Goal: Transaction & Acquisition: Purchase product/service

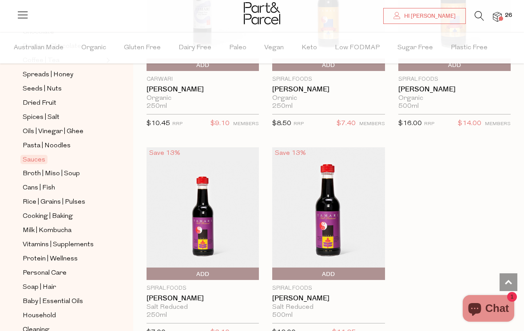
scroll to position [264, 0]
click at [71, 168] on span "Broth | Miso | Soup" at bounding box center [51, 173] width 57 height 11
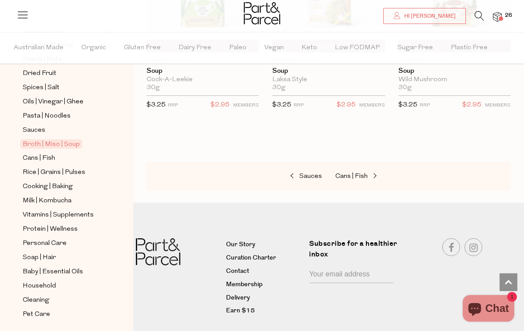
scroll to position [293, 0]
click at [77, 168] on span "Rice | Grains | Pulses" at bounding box center [54, 173] width 63 height 11
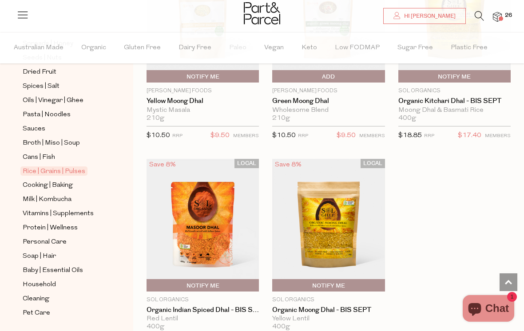
scroll to position [293, 0]
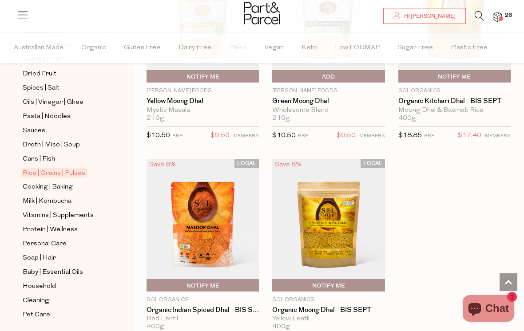
click at [63, 182] on span "Cooking | Baking" at bounding box center [48, 187] width 50 height 11
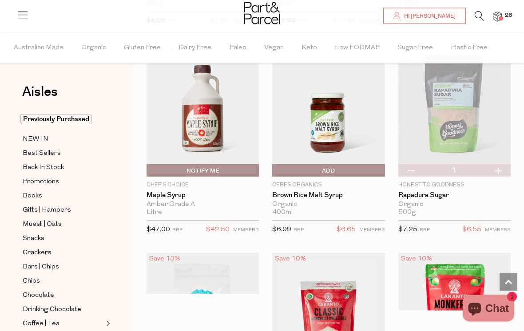
scroll to position [2589, 0]
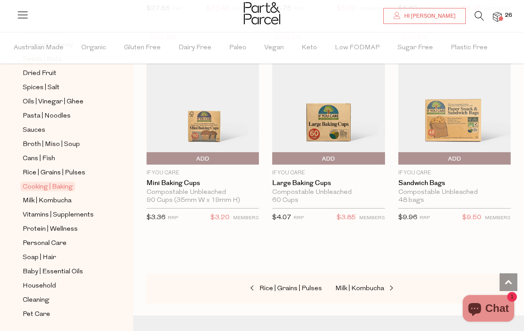
scroll to position [293, 0]
click at [84, 210] on span "Vitamins | Supplements" at bounding box center [58, 215] width 71 height 11
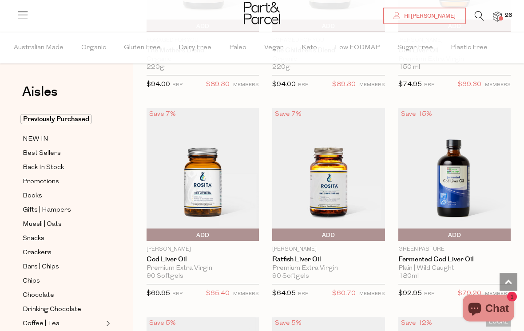
scroll to position [2951, 0]
click at [231, 233] on span "Add To Parcel" at bounding box center [203, 235] width 108 height 13
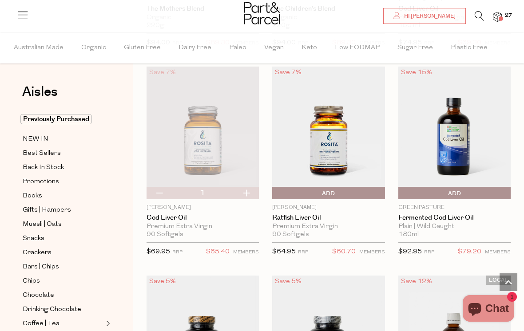
scroll to position [3000, 0]
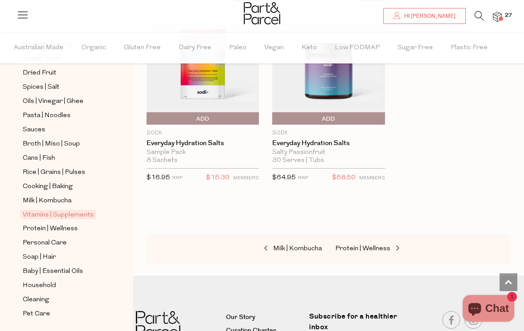
scroll to position [293, 0]
click at [70, 225] on span "Protein | Wellness" at bounding box center [50, 230] width 55 height 11
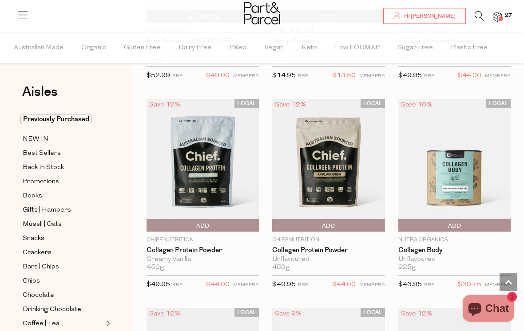
scroll to position [854, 0]
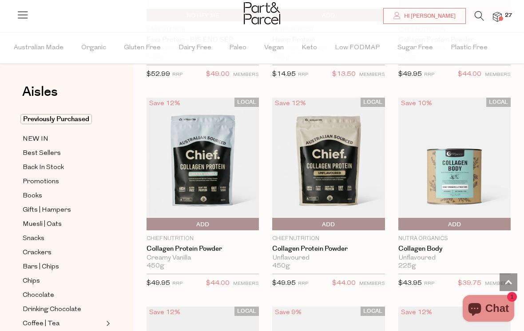
click at [364, 220] on span "Add To Parcel" at bounding box center [328, 224] width 108 height 13
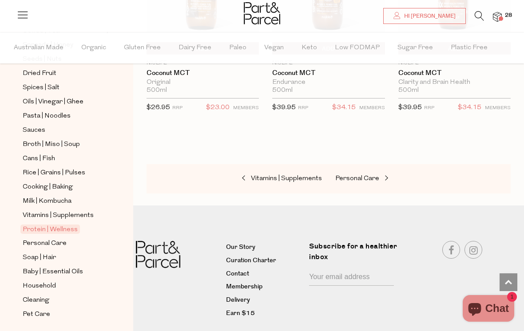
scroll to position [293, 0]
click at [63, 239] on span "Personal Care" at bounding box center [45, 244] width 44 height 11
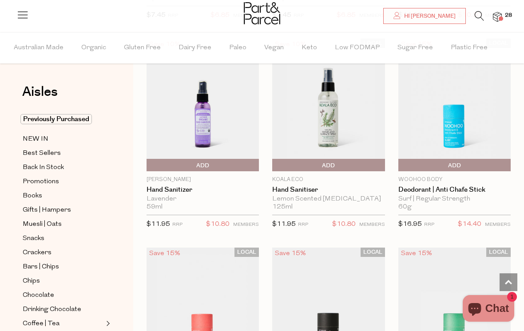
scroll to position [3011, 0]
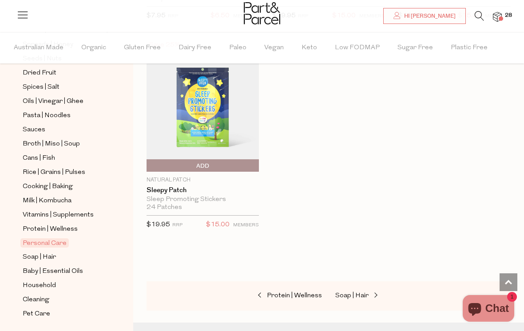
scroll to position [293, 0]
click at [53, 253] on span "Soap | Hair" at bounding box center [39, 258] width 33 height 11
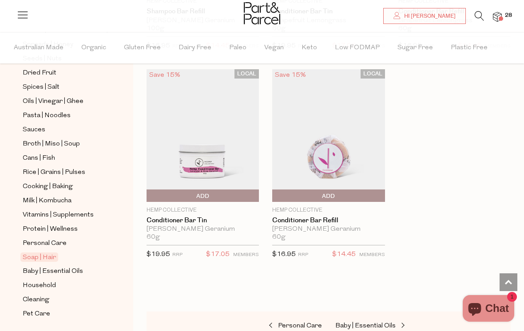
scroll to position [293, 0]
click at [51, 282] on span "Household" at bounding box center [39, 287] width 33 height 11
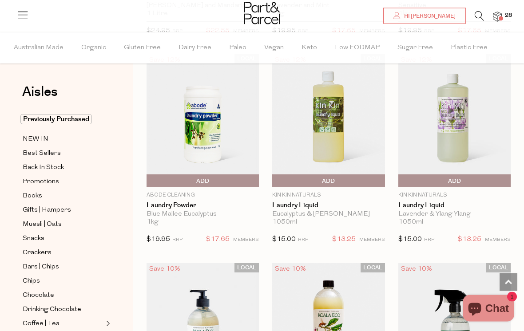
scroll to position [2788, 0]
click at [218, 176] on span "Add To Parcel" at bounding box center [203, 181] width 108 height 13
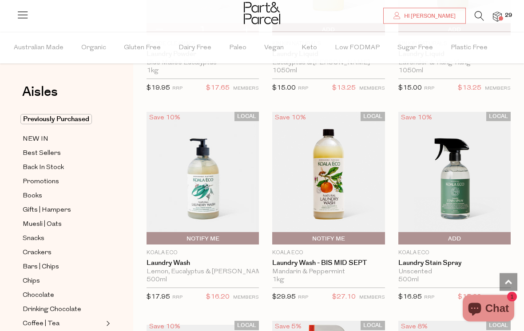
click at [464, 233] on span "Add To Parcel" at bounding box center [455, 239] width 108 height 13
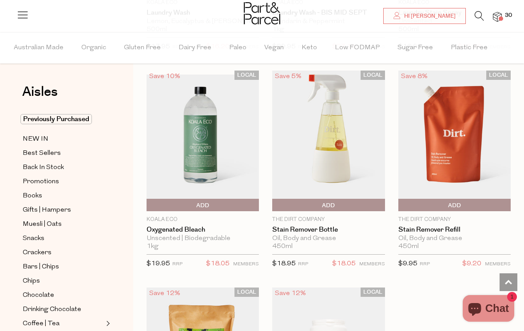
scroll to position [3192, 0]
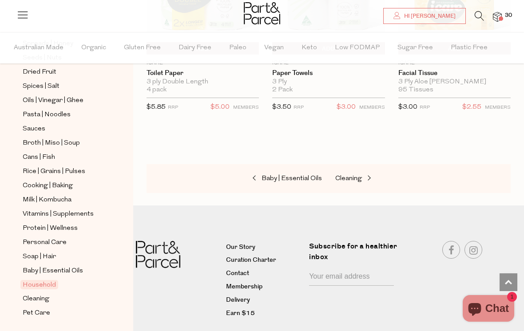
scroll to position [293, 0]
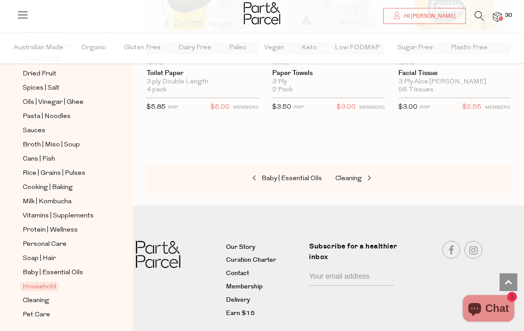
click at [45, 296] on span "Cleaning" at bounding box center [36, 301] width 27 height 11
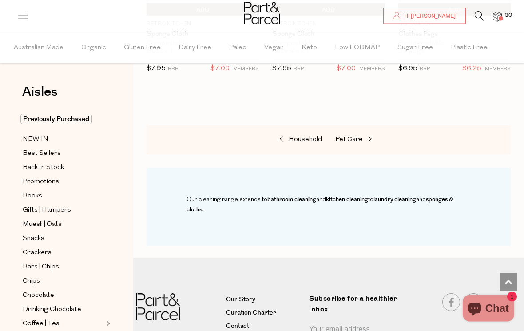
scroll to position [876, 0]
click at [501, 15] on img at bounding box center [497, 17] width 9 height 10
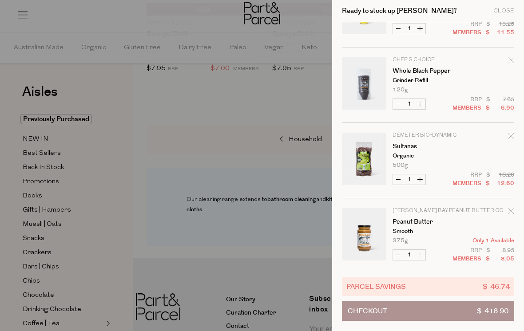
scroll to position [1408, 0]
click at [513, 63] on icon "Remove Whole Black Pepper" at bounding box center [511, 61] width 6 height 6
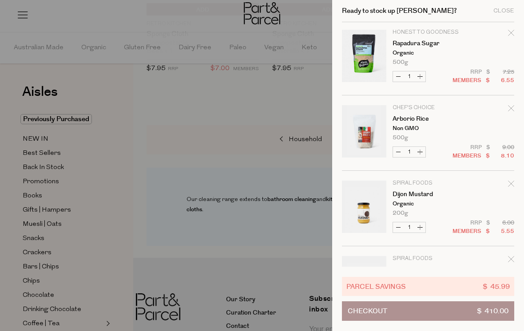
scroll to position [909, 0]
click at [510, 36] on icon "Remove Rapadura Sugar" at bounding box center [511, 32] width 6 height 6
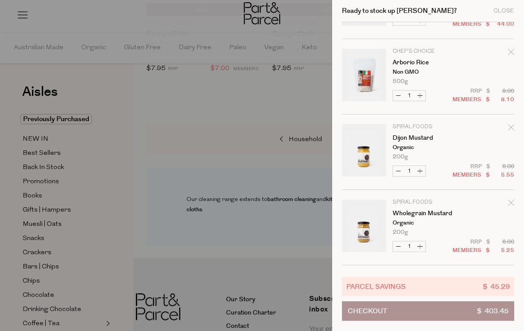
scroll to position [889, 0]
click at [514, 55] on icon "Remove Arborio Rice" at bounding box center [511, 52] width 6 height 6
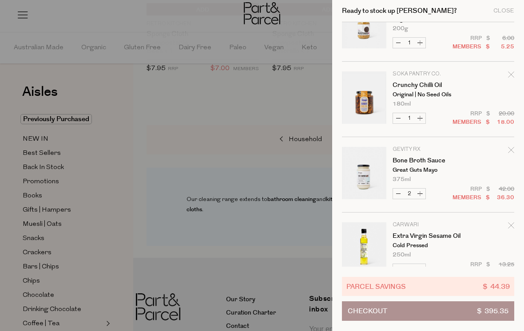
scroll to position [1021, 0]
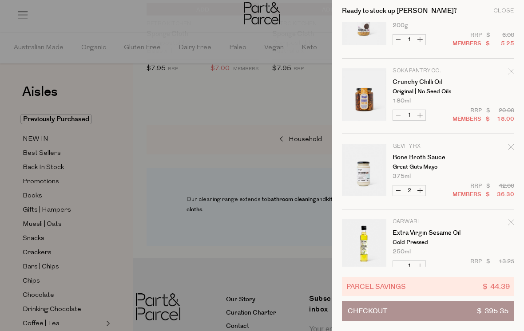
click at [400, 192] on button "Decrease Bone Broth Sauce" at bounding box center [398, 191] width 11 height 10
type input "1"
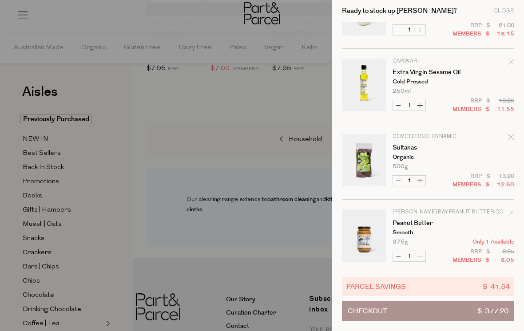
scroll to position [1178, 0]
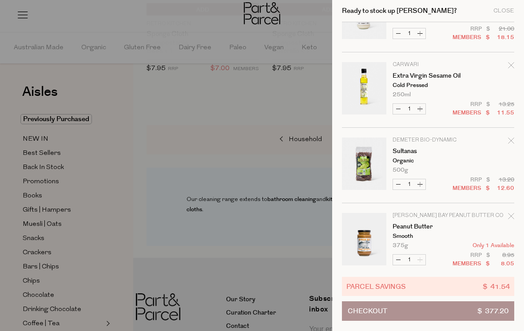
click at [512, 66] on icon "Remove Extra Virgin Sesame Oil" at bounding box center [511, 65] width 6 height 6
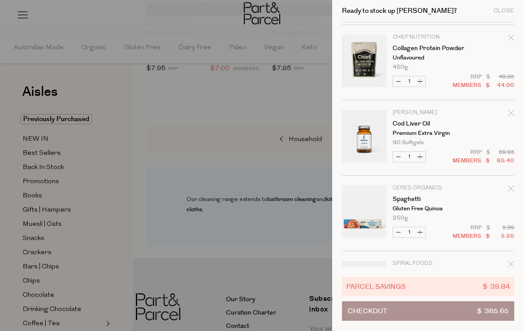
scroll to position [149, 0]
click at [458, 250] on tr "Ceres Organics Spaghetti Gluten Free Quinoa 250g Only 29 Available Decrease Spa…" at bounding box center [428, 218] width 172 height 66
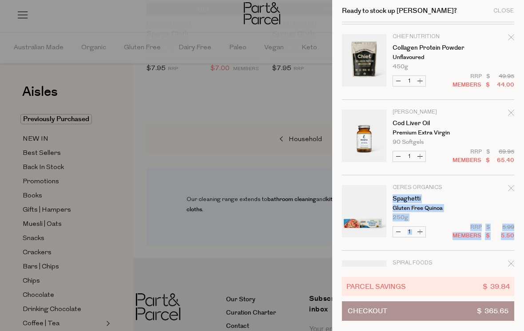
click at [462, 114] on td "[PERSON_NAME] Cod Liver Oil Premium Extra Virgin 90 Softgels Only 39 Available" at bounding box center [454, 128] width 122 height 36
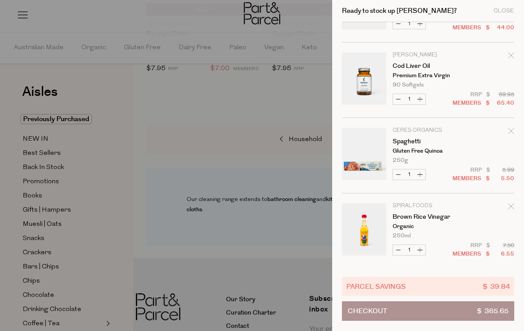
scroll to position [204, 0]
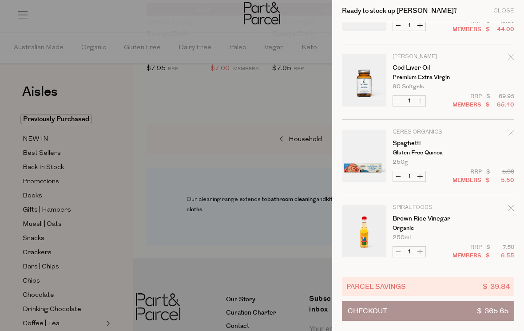
click at [511, 134] on icon "Remove Spaghetti" at bounding box center [511, 133] width 6 height 6
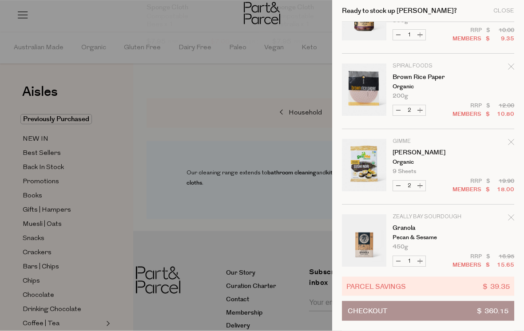
scroll to position [903, 0]
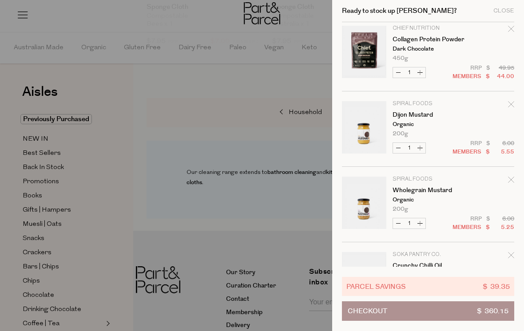
click at [159, 126] on div at bounding box center [262, 165] width 524 height 331
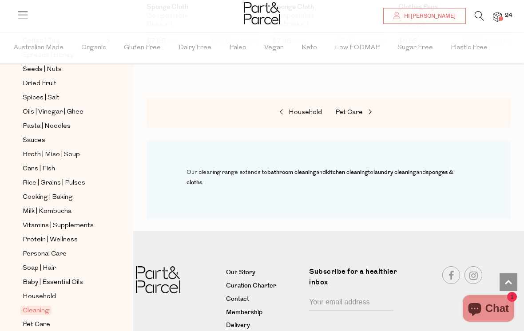
scroll to position [284, 0]
click at [83, 220] on span "Vitamins | Supplements" at bounding box center [58, 225] width 71 height 11
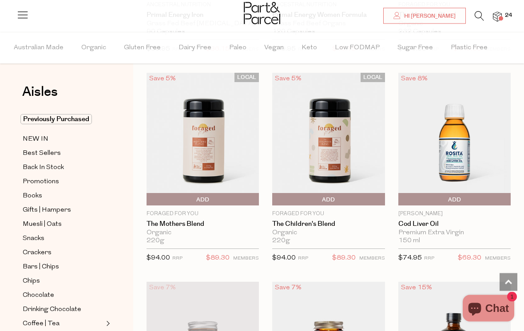
scroll to position [2777, 0]
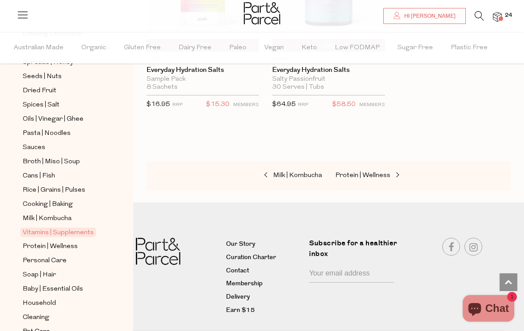
scroll to position [277, 0]
click at [71, 241] on span "Protein | Wellness" at bounding box center [50, 246] width 55 height 11
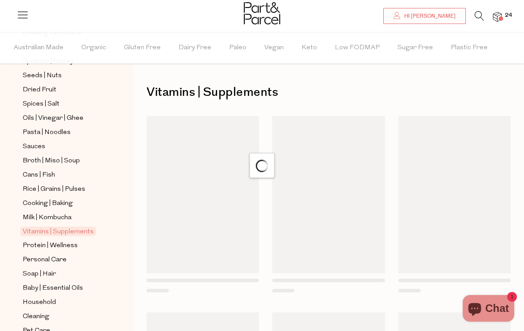
scroll to position [7, 0]
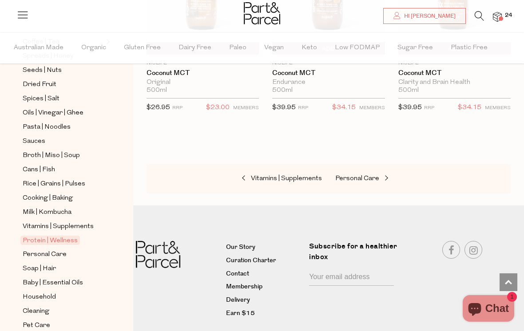
scroll to position [285, 0]
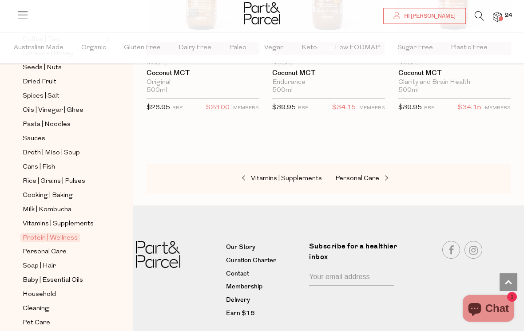
click at [61, 247] on span "Personal Care" at bounding box center [45, 252] width 44 height 11
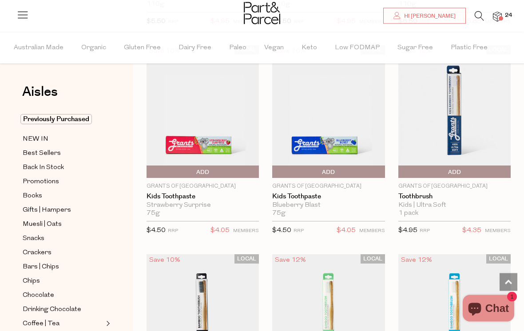
scroll to position [1953, 0]
